Goal: Task Accomplishment & Management: Use online tool/utility

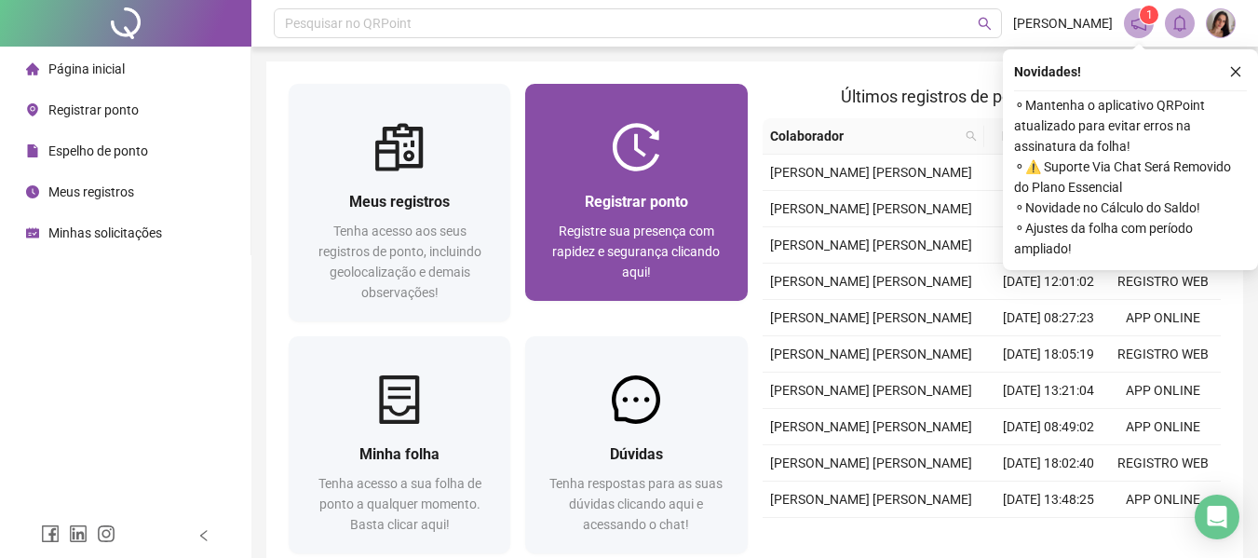
click at [644, 223] on span "Registre sua presença com rapidez e segurança clicando aqui!" at bounding box center [636, 251] width 168 height 56
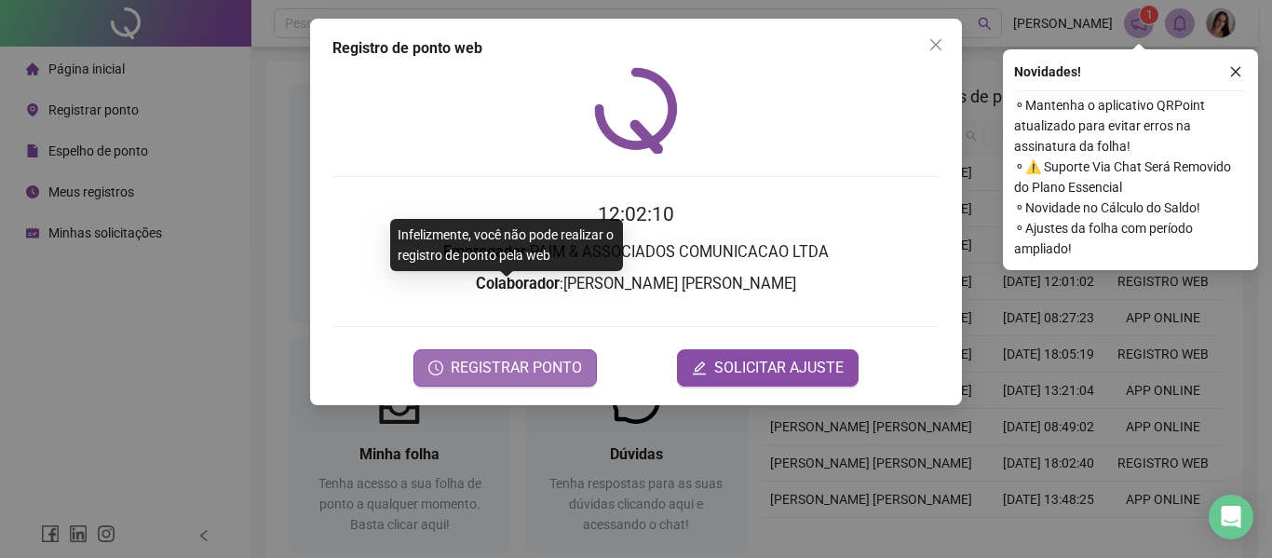
click at [511, 357] on span "REGISTRAR PONTO" at bounding box center [516, 368] width 131 height 22
